Goal: Transaction & Acquisition: Subscribe to service/newsletter

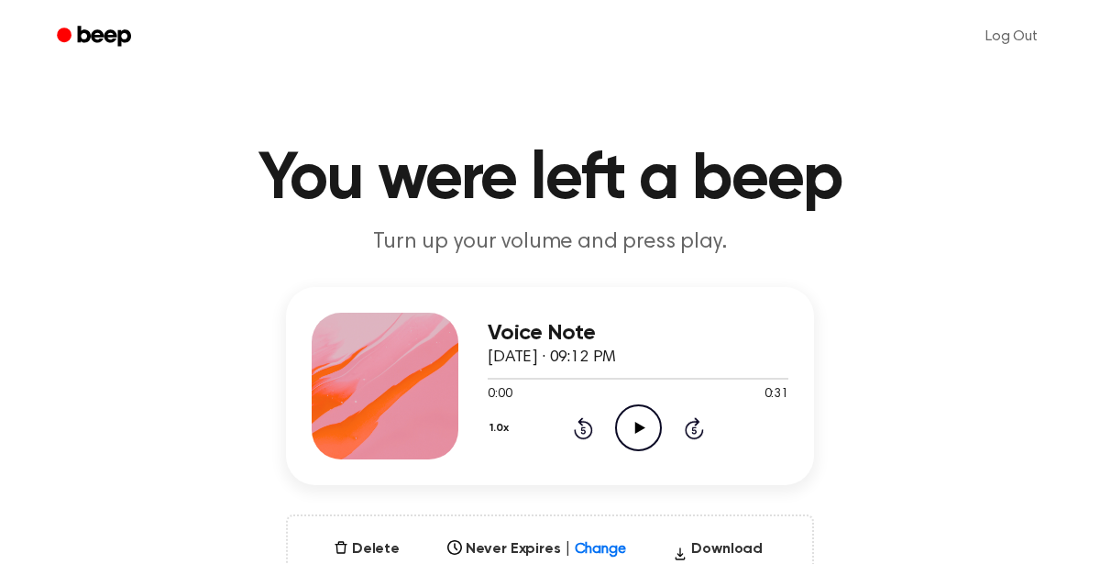
click at [638, 427] on icon at bounding box center [640, 428] width 10 height 12
click at [618, 433] on icon "Pause Audio" at bounding box center [638, 427] width 47 height 47
click at [582, 429] on icon at bounding box center [582, 429] width 5 height 7
click at [693, 416] on icon "Skip 5 seconds" at bounding box center [694, 428] width 20 height 24
click at [665, 417] on div "1.0x Rewind 5 seconds Play Audio Skip 5 seconds" at bounding box center [638, 427] width 301 height 47
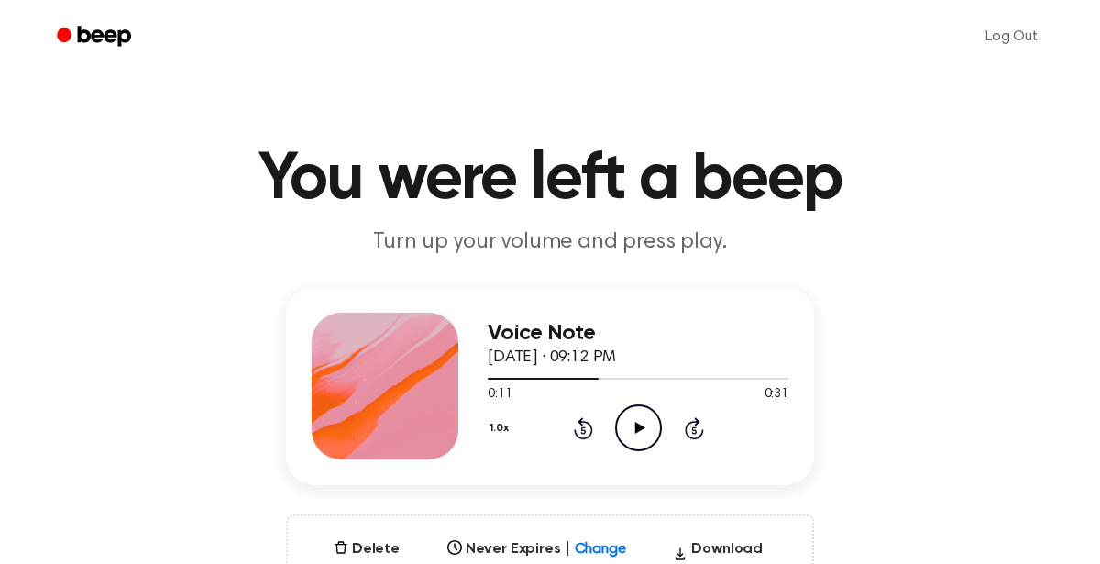
click at [646, 432] on icon "Play Audio" at bounding box center [638, 427] width 47 height 47
click at [582, 429] on icon at bounding box center [582, 429] width 5 height 7
click at [499, 427] on button "1.0x" at bounding box center [502, 428] width 28 height 31
click at [532, 509] on div "0.8x" at bounding box center [523, 505] width 71 height 34
click at [509, 427] on button "0.8x" at bounding box center [503, 428] width 31 height 31
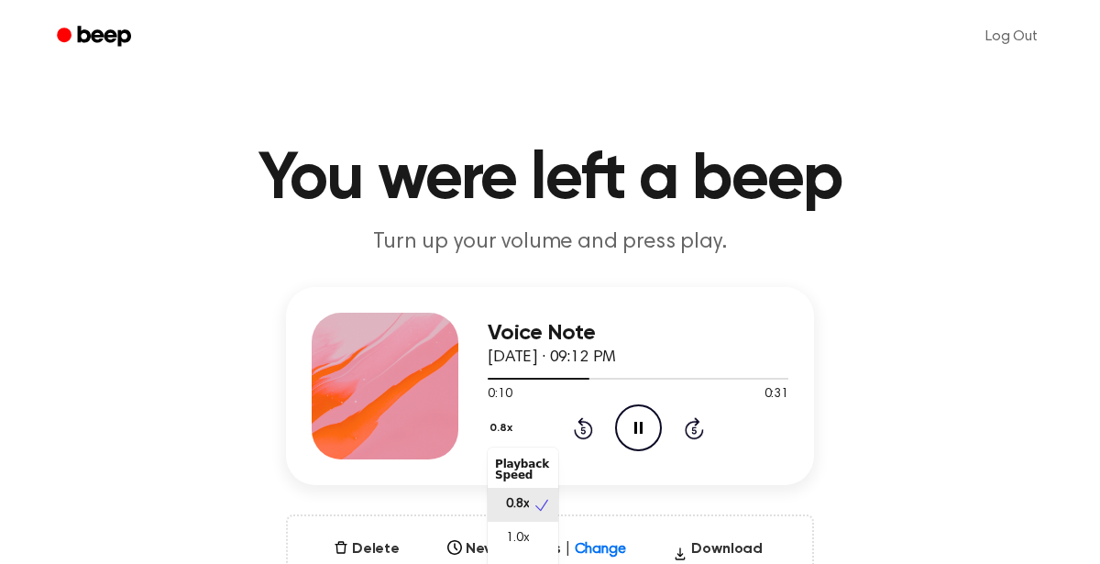
click at [524, 523] on div "1.0x" at bounding box center [523, 539] width 71 height 34
click at [926, 376] on div "Voice Note [DATE] · 09:12 PM 0:10 0:31 Your browser does not support the [objec…" at bounding box center [550, 452] width 1056 height 330
click at [622, 428] on icon "Play Audio" at bounding box center [638, 427] width 47 height 47
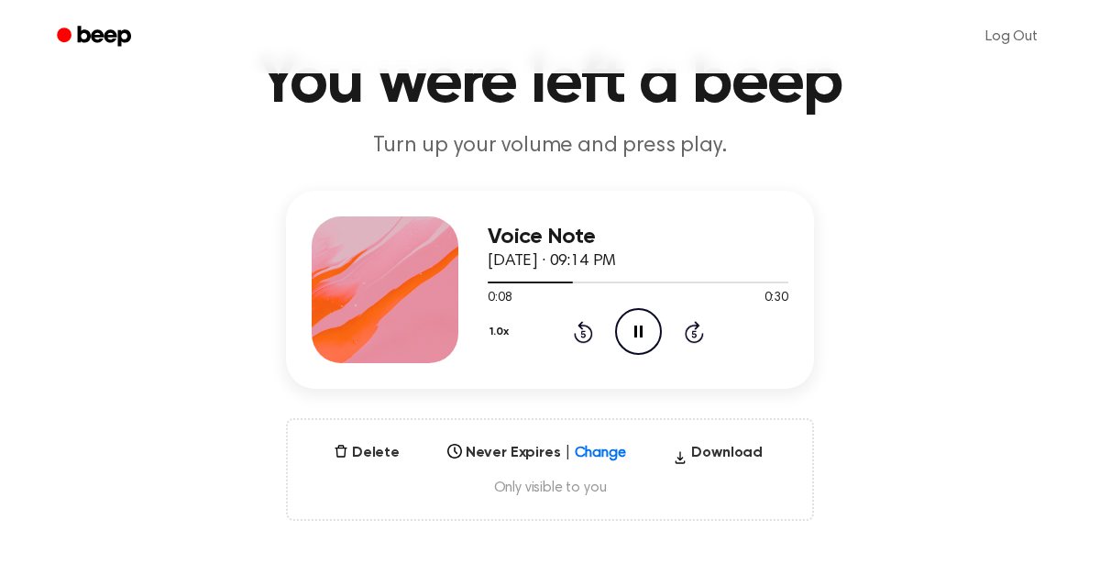
scroll to position [92, 0]
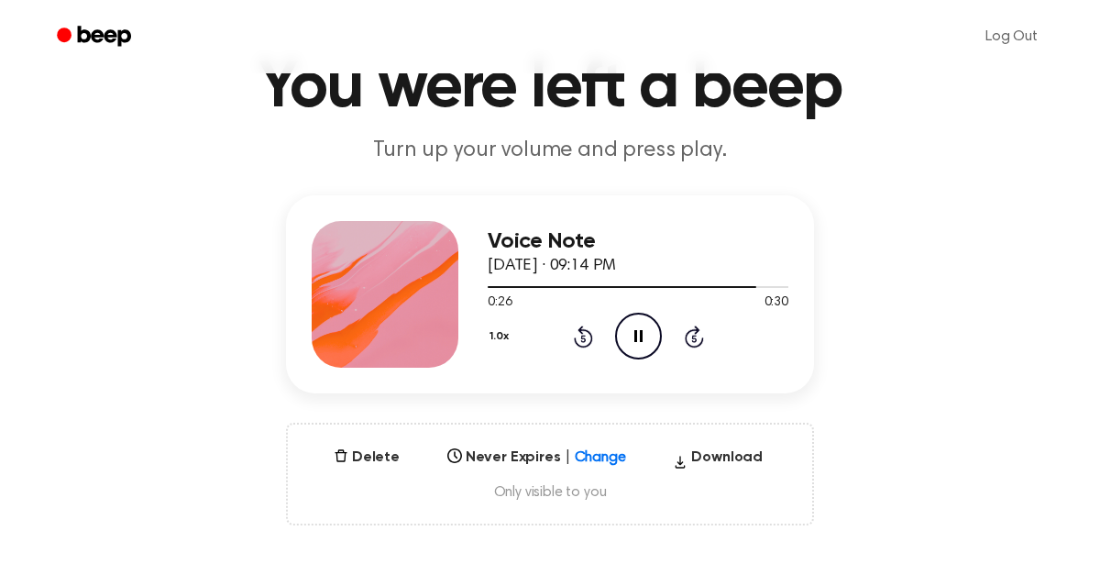
click at [543, 463] on div "Select..." at bounding box center [536, 452] width 193 height 26
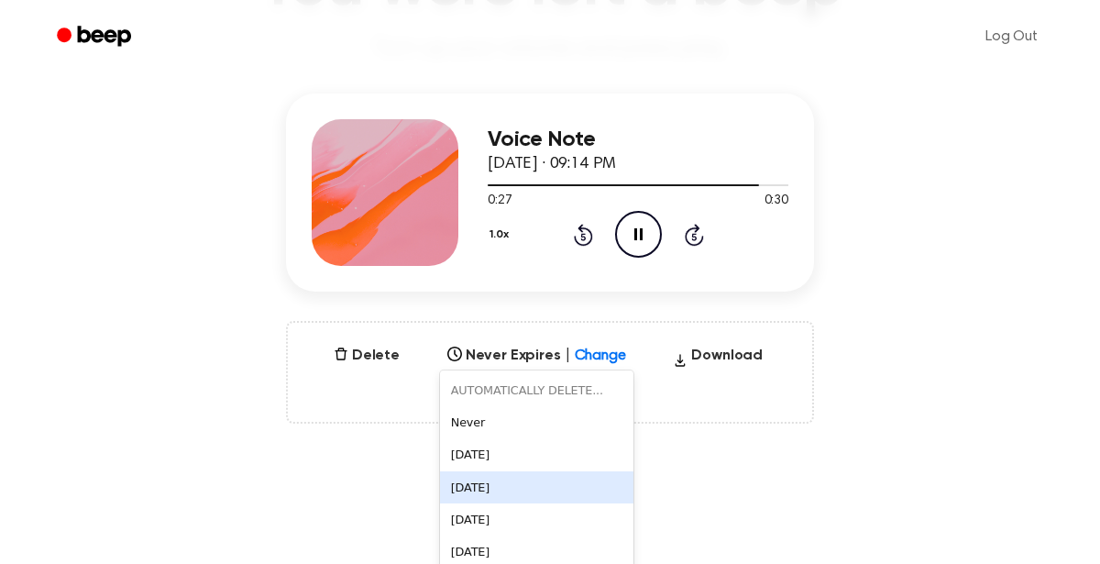
scroll to position [207, 0]
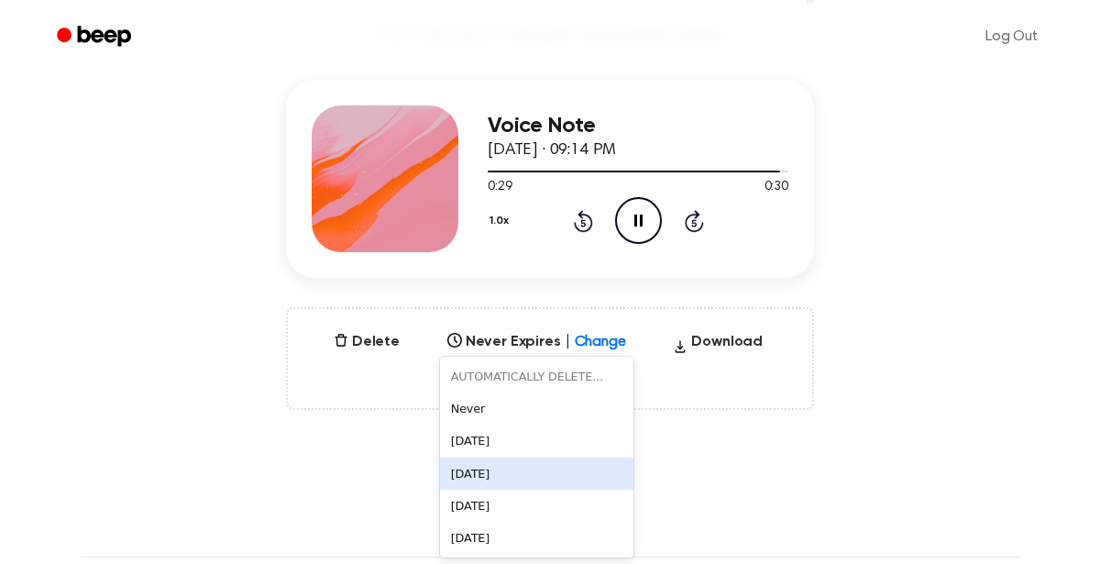
click at [525, 458] on div "In 1 Week" at bounding box center [536, 474] width 193 height 32
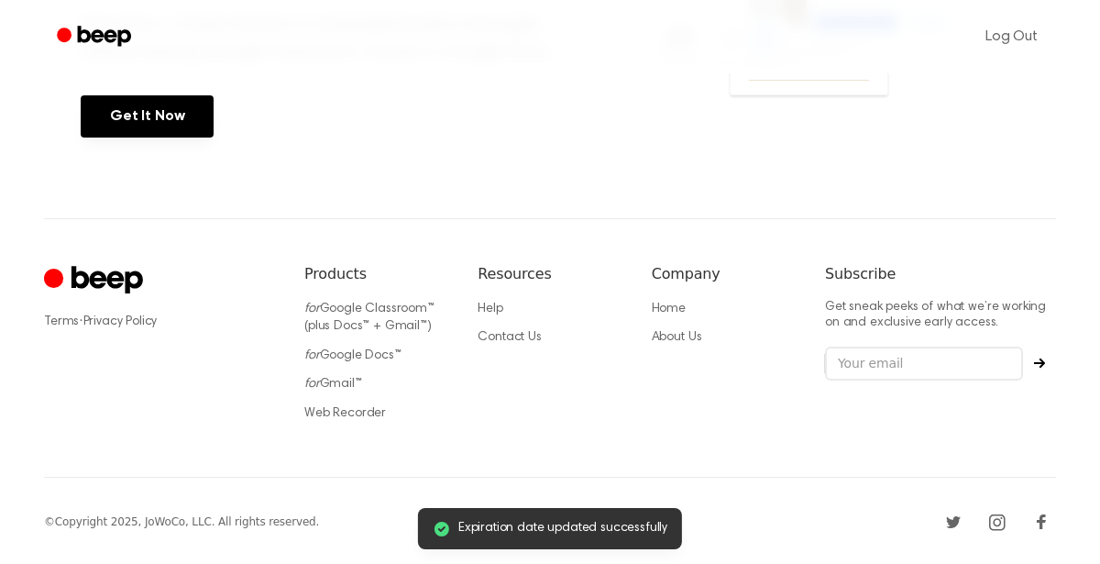
scroll to position [0, 0]
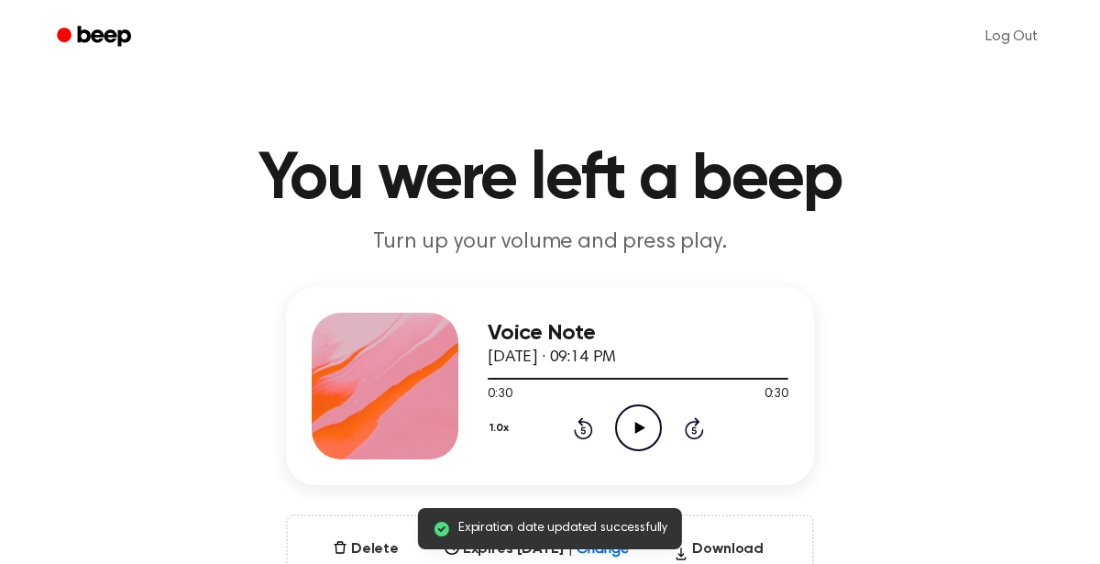
click at [735, 231] on p "Turn up your volume and press play." at bounding box center [550, 242] width 704 height 30
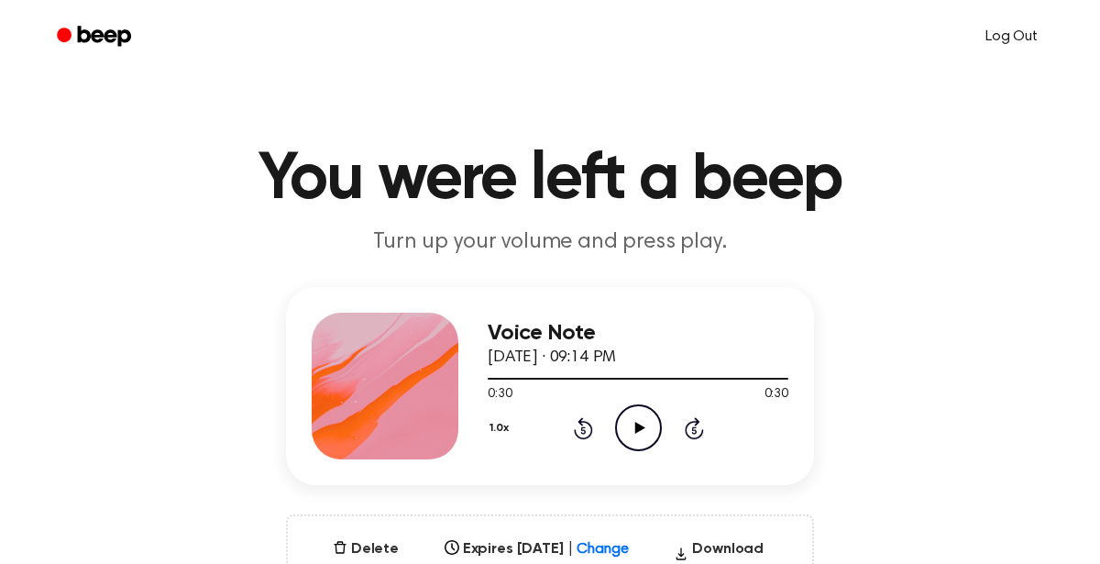
click at [997, 53] on link "Log Out" at bounding box center [1011, 37] width 89 height 44
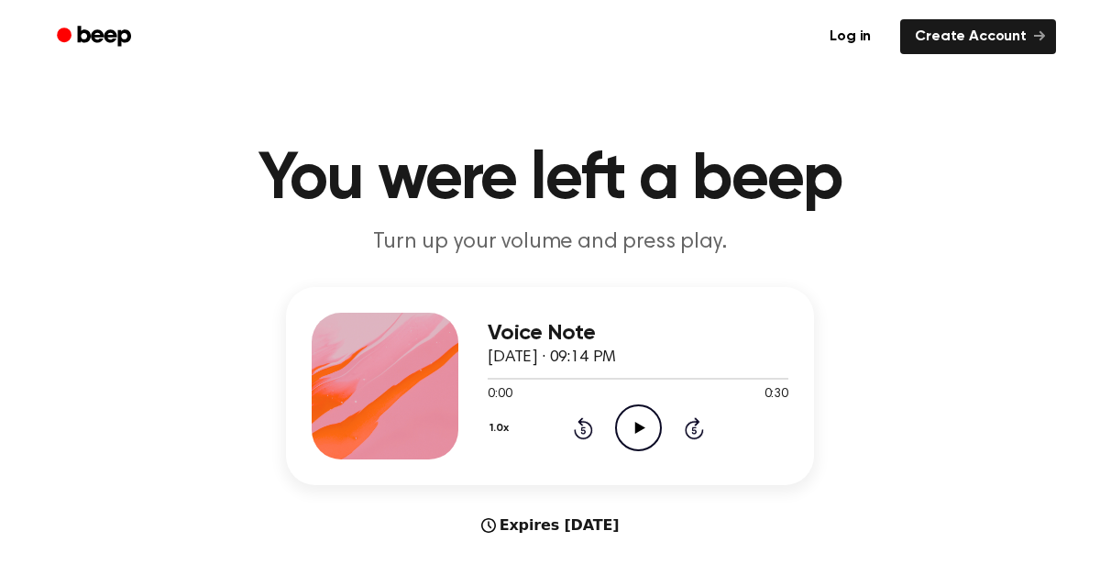
click at [637, 447] on icon "Play Audio" at bounding box center [638, 427] width 47 height 47
click at [954, 43] on link "Create Account" at bounding box center [978, 36] width 156 height 35
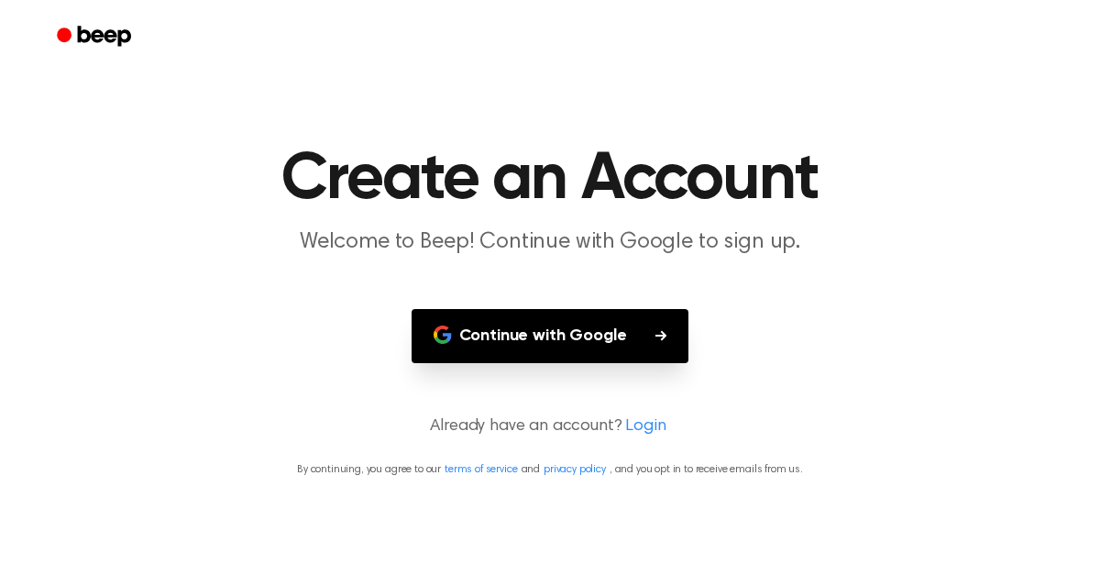
click at [624, 351] on button "Continue with Google" at bounding box center [551, 336] width 278 height 54
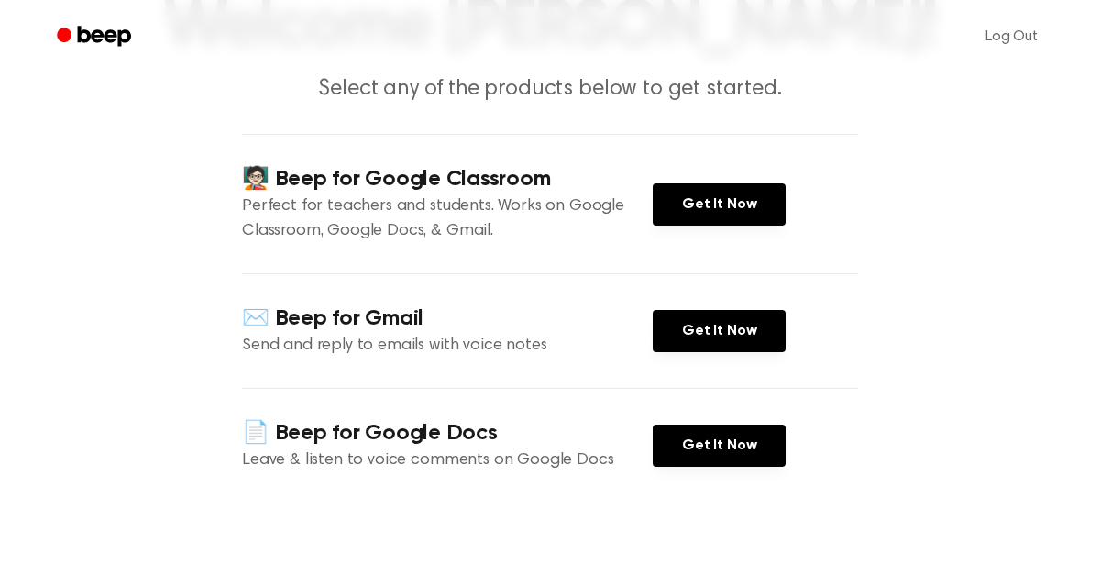
scroll to position [159, 0]
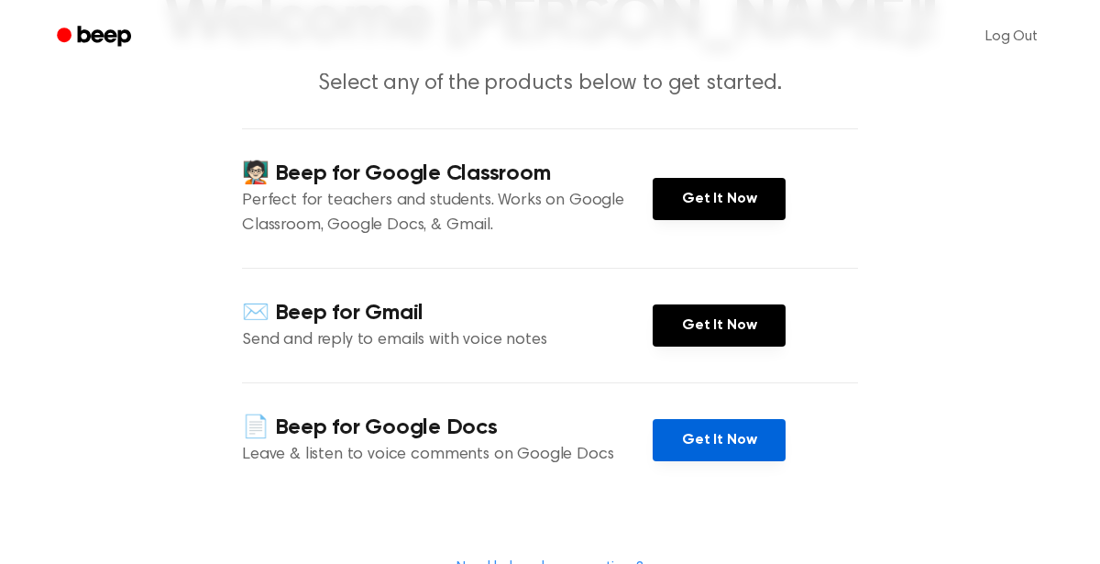
click at [720, 440] on link "Get It Now" at bounding box center [719, 440] width 133 height 42
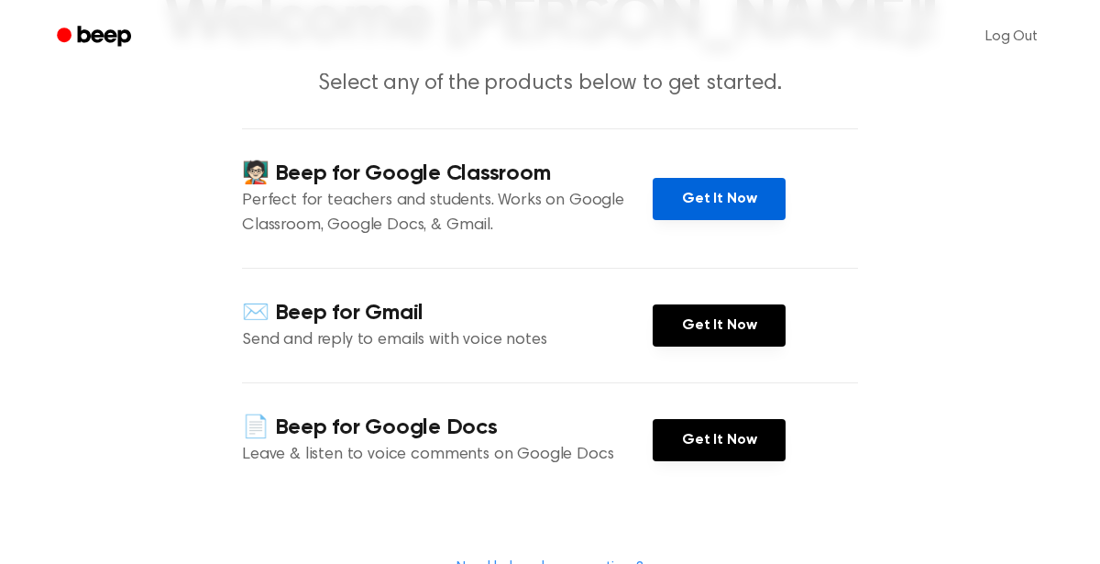
click at [757, 200] on link "Get It Now" at bounding box center [719, 199] width 133 height 42
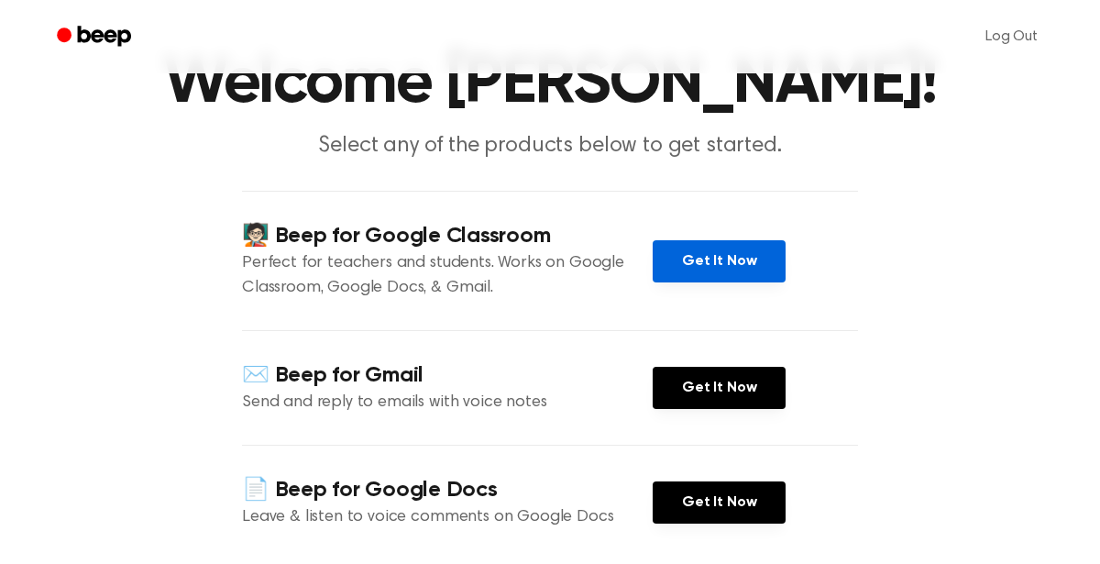
scroll to position [0, 0]
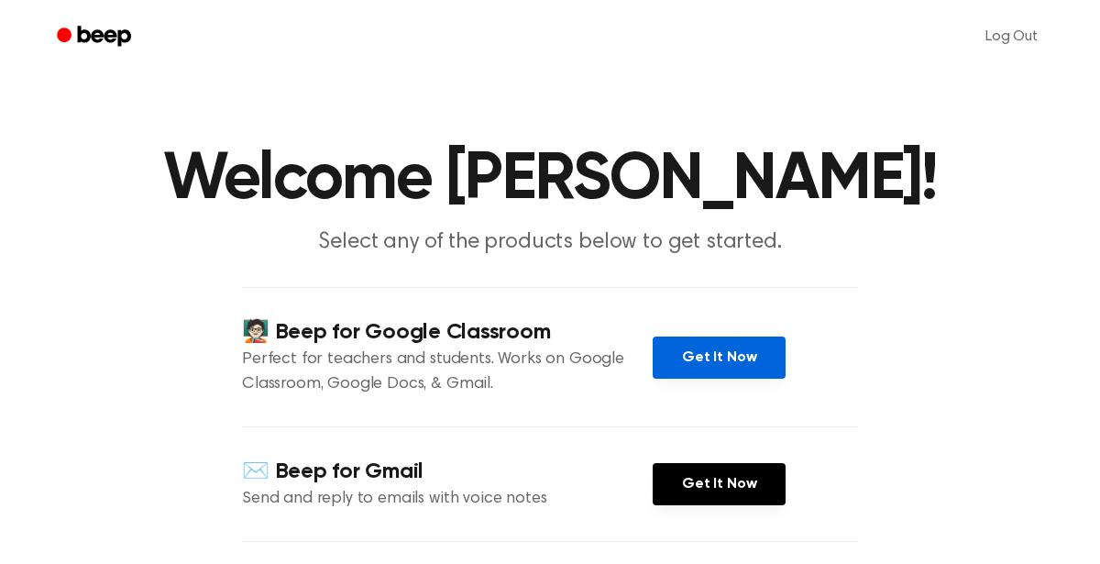
click at [748, 353] on link "Get It Now" at bounding box center [719, 358] width 133 height 42
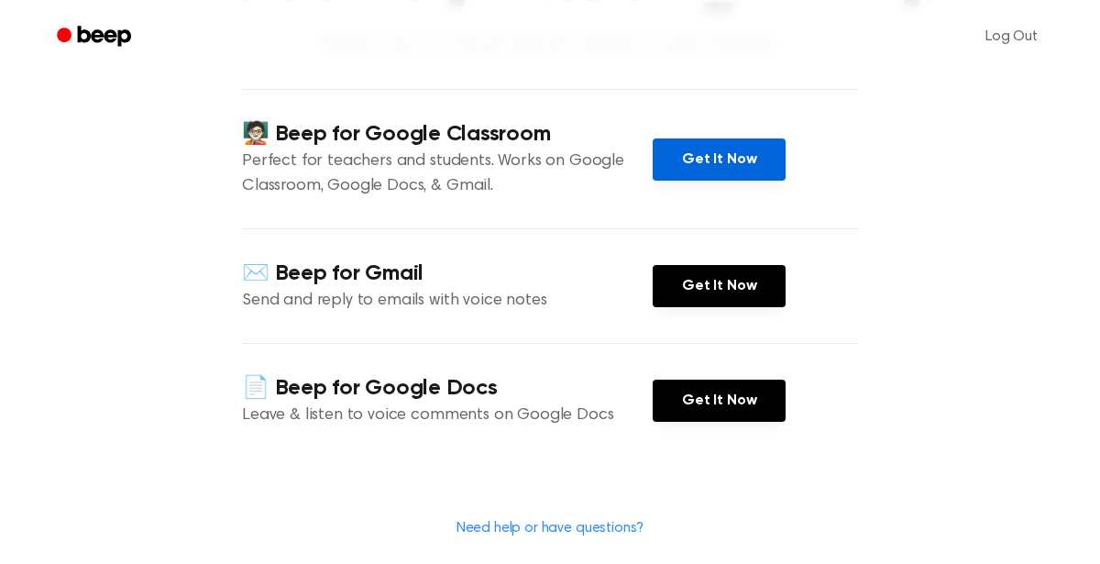
scroll to position [219, 0]
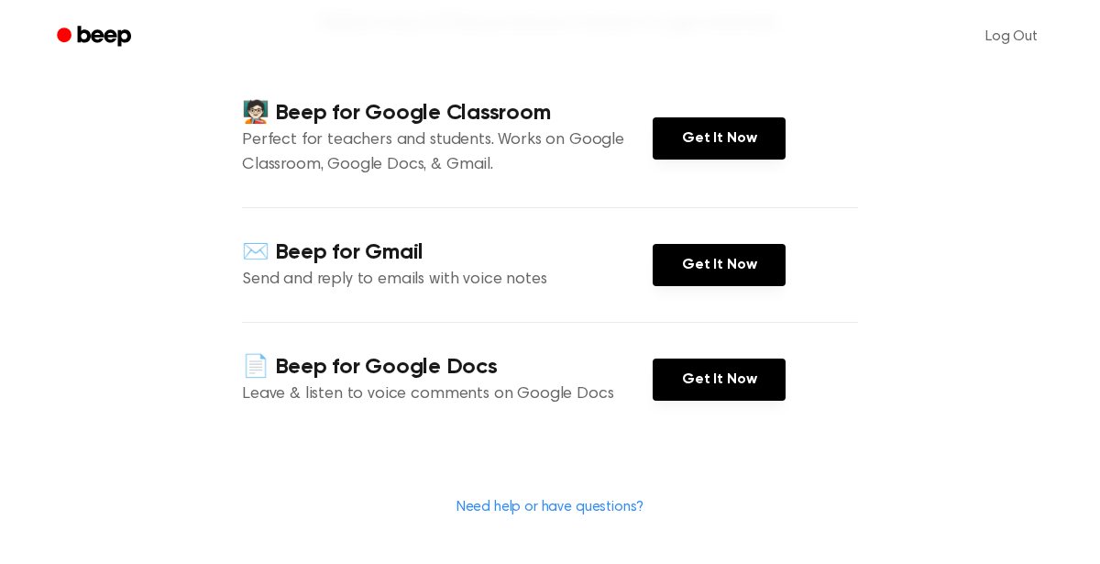
click at [632, 503] on link "Need help or have questions?" at bounding box center [551, 507] width 188 height 15
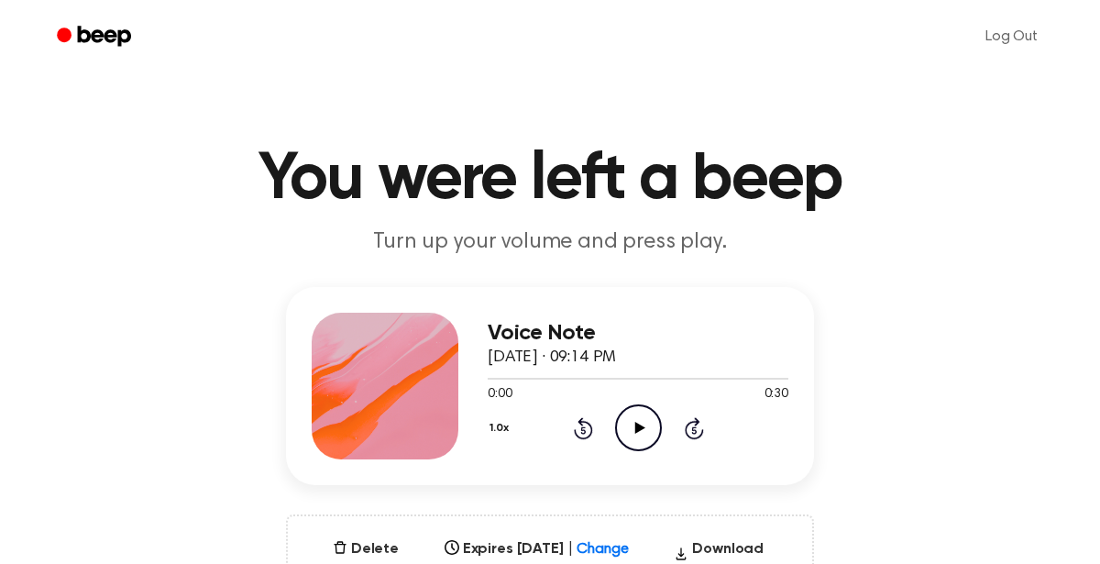
click at [646, 441] on icon "Play Audio" at bounding box center [638, 427] width 47 height 47
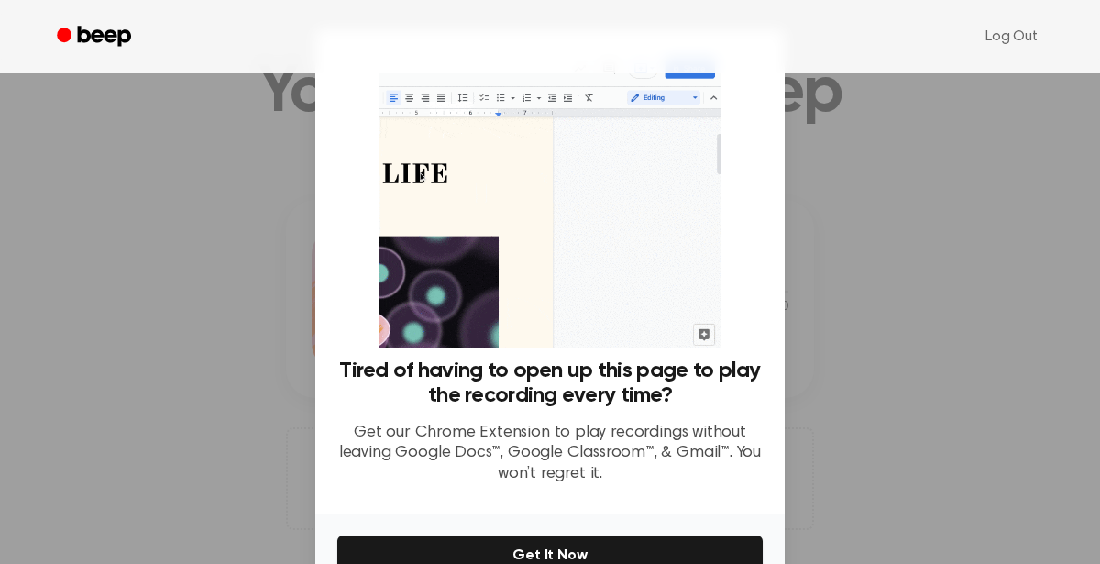
scroll to position [89, 0]
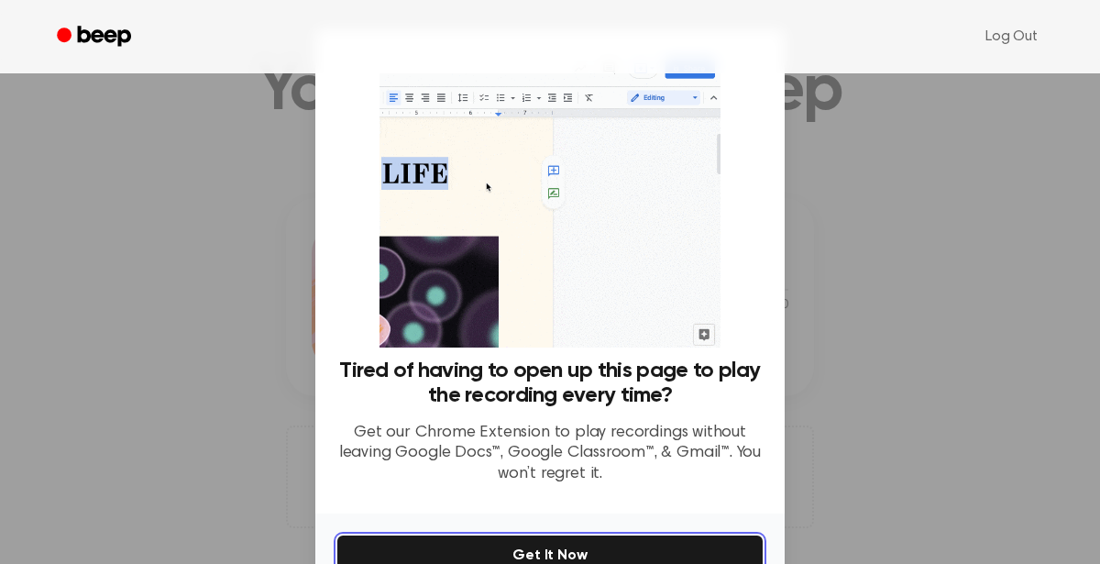
click at [675, 554] on button "Get It Now" at bounding box center [549, 556] width 425 height 40
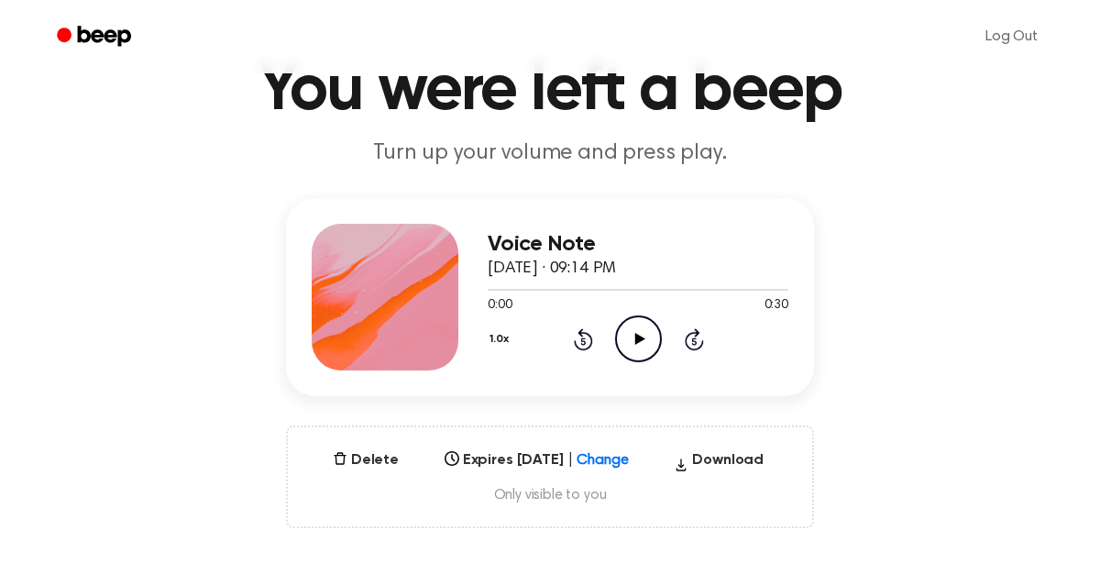
click at [633, 313] on div "0:00 0:30" at bounding box center [638, 305] width 301 height 19
click at [623, 332] on icon "Play Audio" at bounding box center [638, 338] width 47 height 47
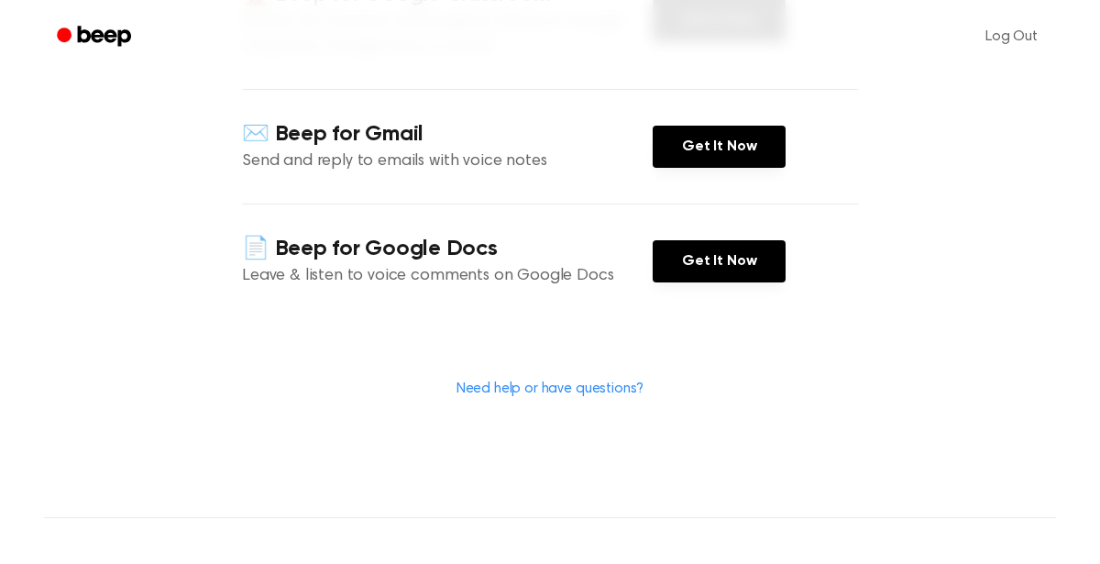
scroll to position [339, 0]
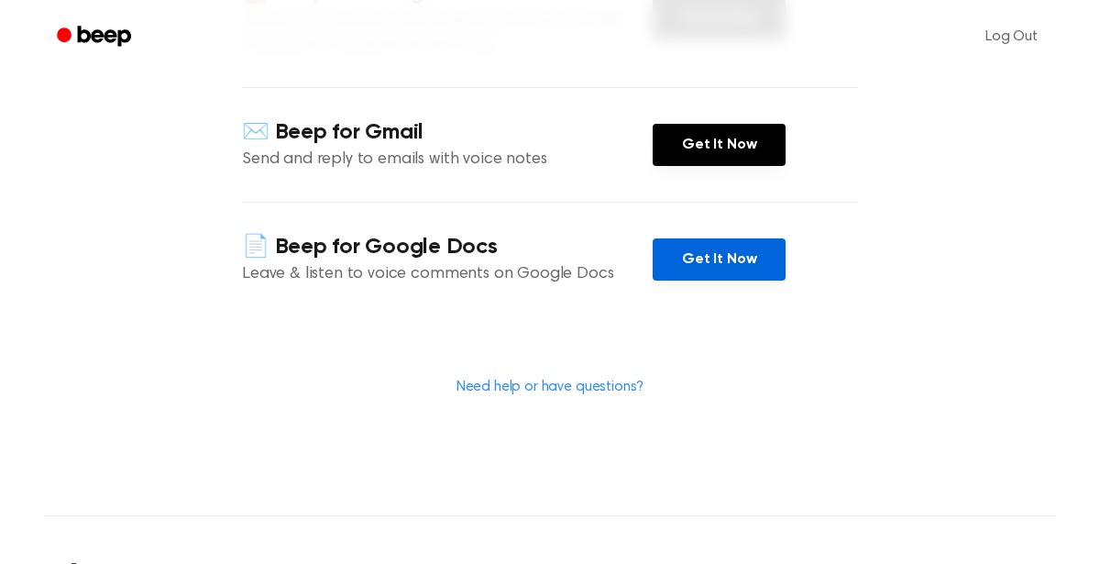
click at [724, 258] on link "Get It Now" at bounding box center [719, 259] width 133 height 42
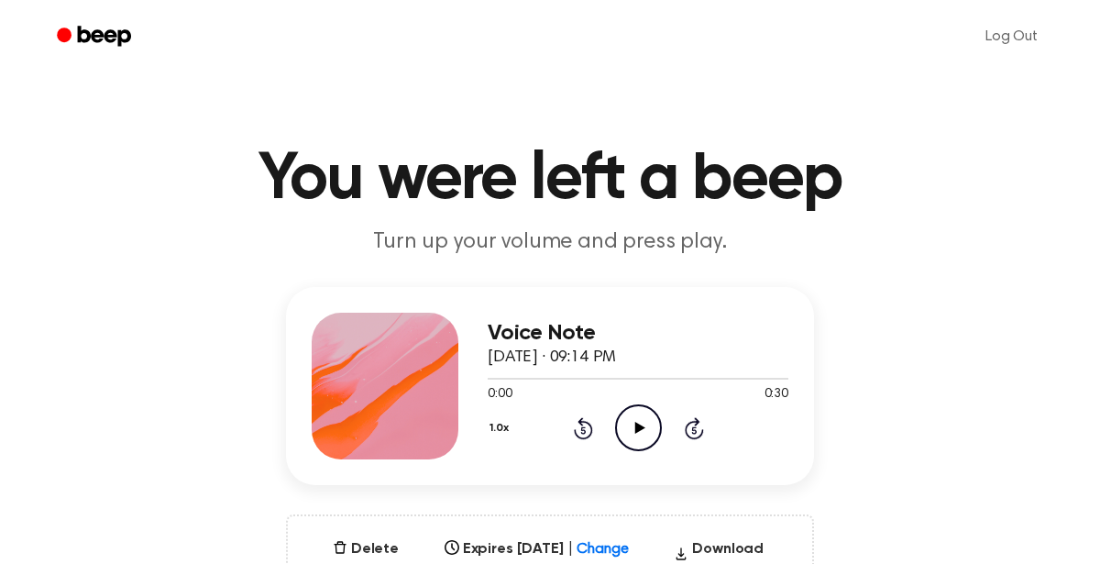
click at [653, 430] on icon "Play Audio" at bounding box center [638, 427] width 47 height 47
